Goal: Find specific page/section: Find specific page/section

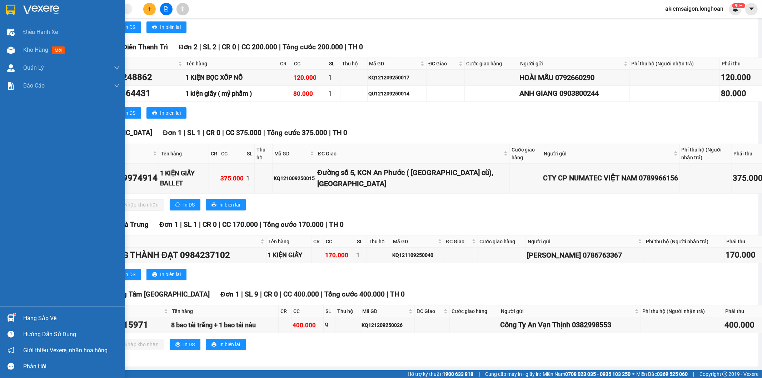
click at [9, 8] on img at bounding box center [10, 10] width 9 height 11
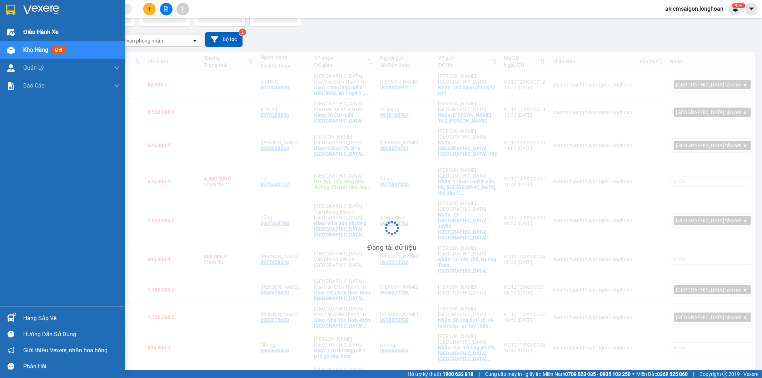
scroll to position [33, 0]
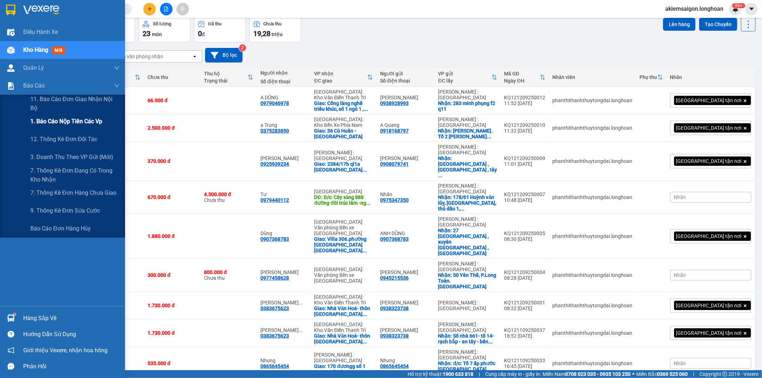
click at [70, 125] on span "1. Báo cáo nộp tiền các vp" at bounding box center [66, 121] width 72 height 9
